Goal: Transaction & Acquisition: Book appointment/travel/reservation

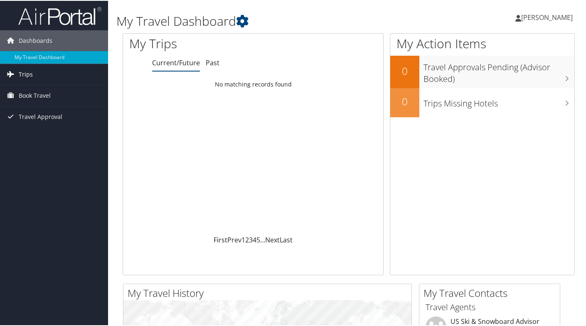
click at [41, 77] on link "Trips" at bounding box center [54, 73] width 108 height 21
click at [35, 130] on span "Book Travel" at bounding box center [35, 132] width 32 height 21
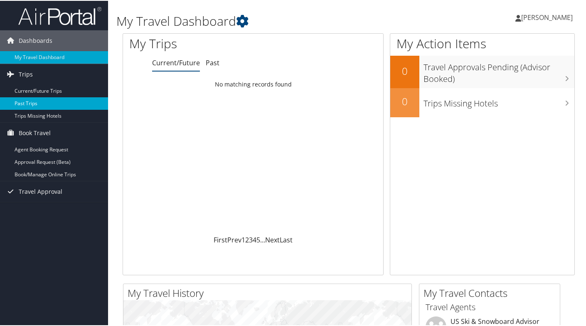
click at [35, 103] on link "Past Trips" at bounding box center [54, 102] width 108 height 12
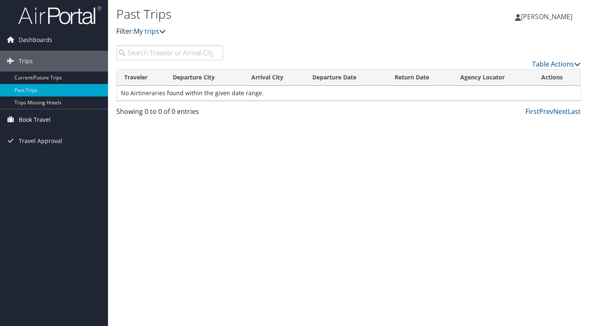
click at [38, 120] on span "Book Travel" at bounding box center [35, 119] width 32 height 21
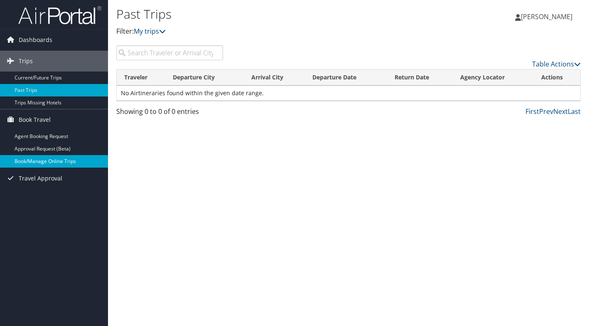
click at [40, 162] on link "Book/Manage Online Trips" at bounding box center [54, 161] width 108 height 12
